Goal: Check status

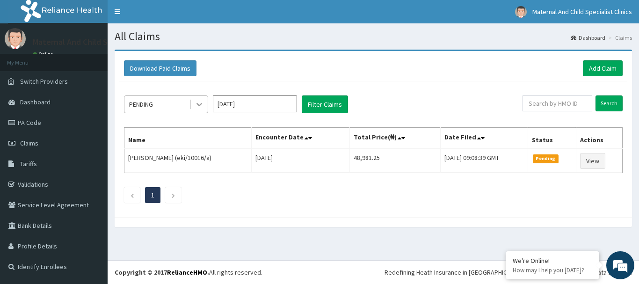
click at [203, 102] on icon at bounding box center [198, 104] width 9 height 9
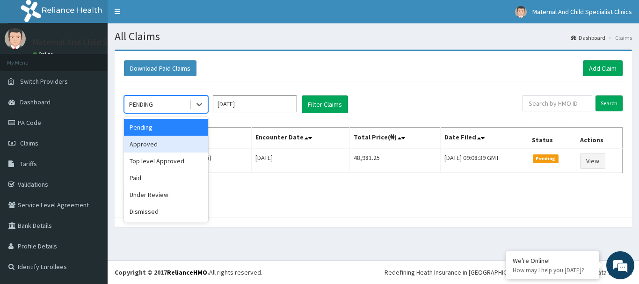
click at [137, 148] on div "Approved" at bounding box center [166, 144] width 84 height 17
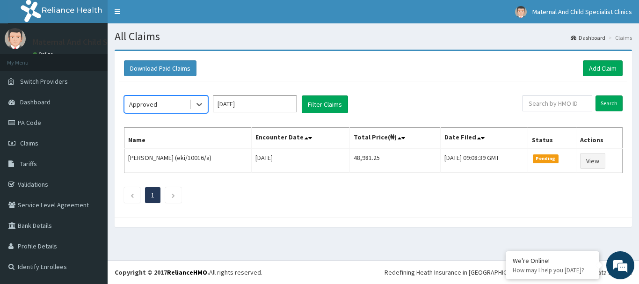
click at [266, 103] on input "[DATE]" at bounding box center [255, 103] width 84 height 17
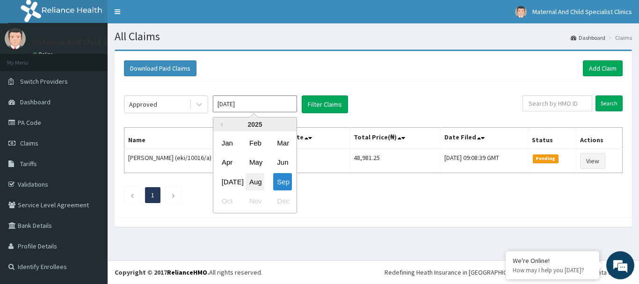
click at [256, 180] on div "Aug" at bounding box center [254, 181] width 19 height 17
type input "[DATE]"
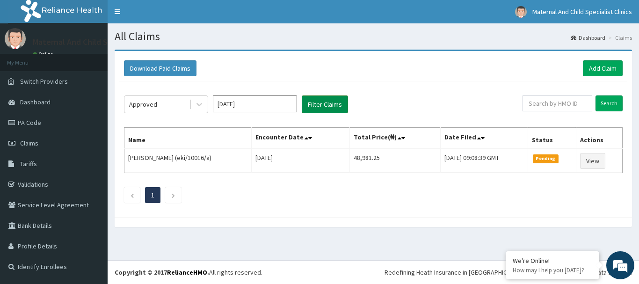
click at [328, 105] on button "Filter Claims" at bounding box center [325, 104] width 46 height 18
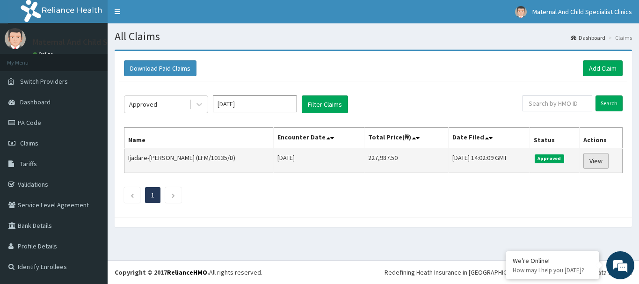
click at [592, 160] on link "View" at bounding box center [595, 161] width 25 height 16
